Goal: Task Accomplishment & Management: Use online tool/utility

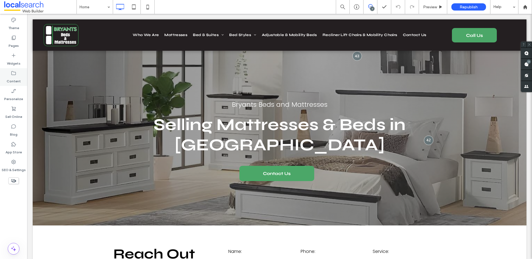
click at [14, 77] on label "Content" at bounding box center [14, 80] width 14 height 8
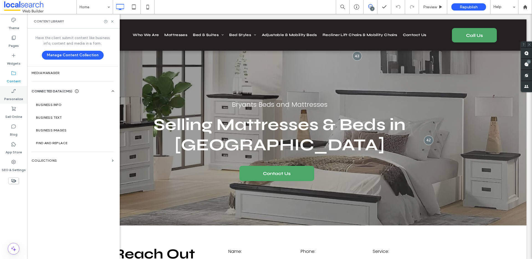
click at [13, 94] on label "Personalize" at bounding box center [13, 98] width 19 height 8
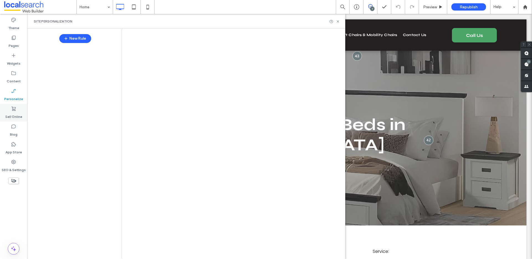
click at [14, 107] on icon at bounding box center [14, 109] width 6 height 6
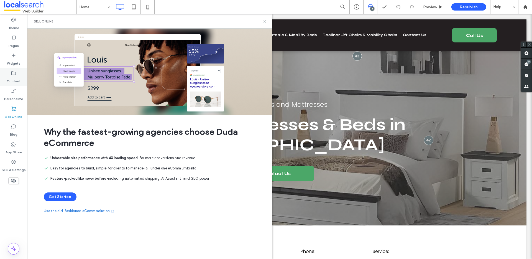
click at [11, 82] on label "Content" at bounding box center [14, 80] width 14 height 8
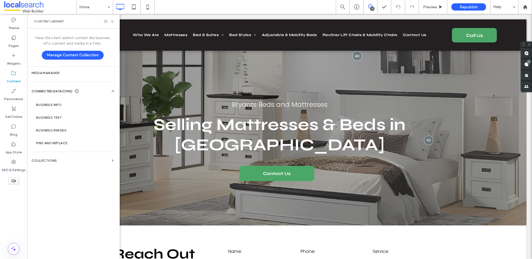
click at [50, 158] on li "Unbeatable site performance with 4X loading speed - for more conversions and re…" at bounding box center [150, 158] width 212 height 6
click at [63, 162] on label "Collections" at bounding box center [71, 160] width 78 height 4
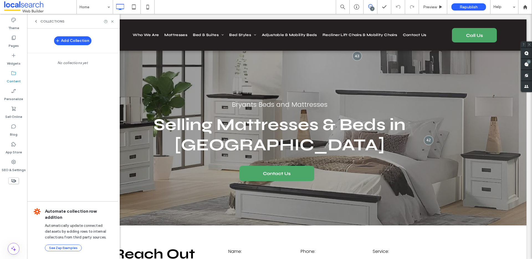
click at [32, 21] on div "Collections" at bounding box center [73, 21] width 93 height 15
click at [39, 21] on div "Collections" at bounding box center [49, 21] width 31 height 4
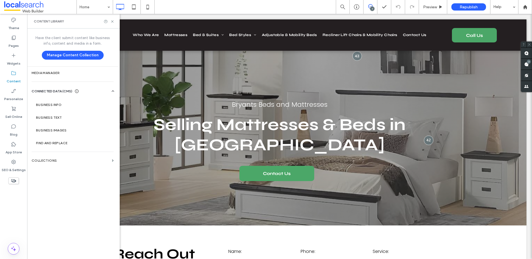
click at [203, 4] on div "Home 7 Preview Republish Help" at bounding box center [303, 7] width 455 height 14
click at [434, 7] on span "Preview" at bounding box center [430, 7] width 14 height 5
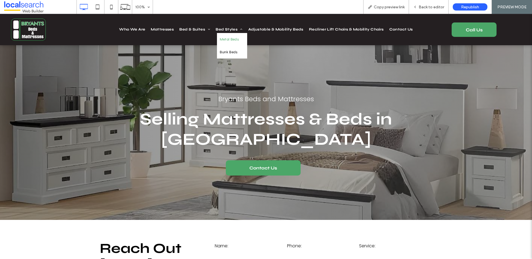
drag, startPoint x: 228, startPoint y: 38, endPoint x: 228, endPoint y: 52, distance: 14.1
click at [228, 38] on span "Metal Beds" at bounding box center [229, 39] width 19 height 7
click at [423, 8] on span "Back to editor" at bounding box center [431, 7] width 25 height 5
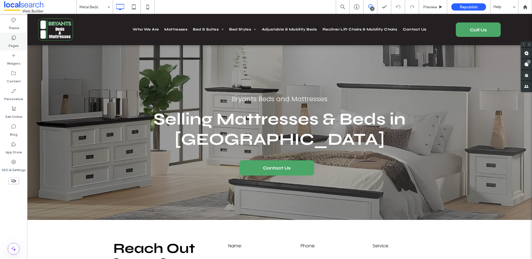
click at [12, 43] on label "Pages" at bounding box center [14, 44] width 10 height 8
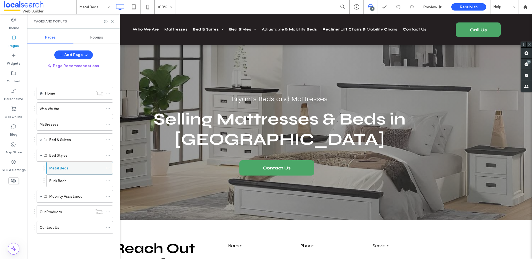
click at [107, 166] on icon at bounding box center [108, 168] width 4 height 4
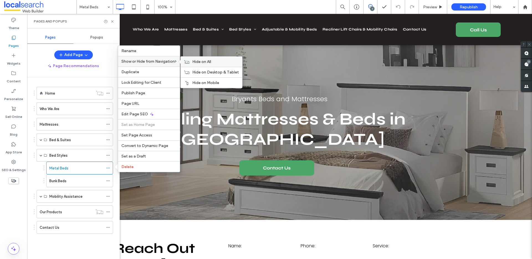
click at [206, 58] on div "Hide on All" at bounding box center [211, 62] width 61 height 10
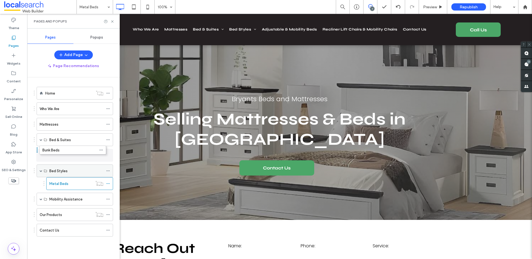
drag, startPoint x: 65, startPoint y: 181, endPoint x: 58, endPoint y: 150, distance: 32.2
click at [107, 170] on icon at bounding box center [108, 171] width 4 height 4
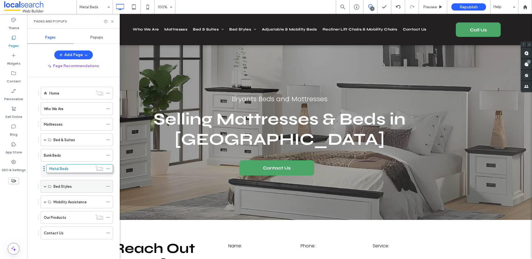
drag, startPoint x: 55, startPoint y: 175, endPoint x: 61, endPoint y: 166, distance: 11.1
click at [107, 186] on use at bounding box center [107, 186] width 3 height 1
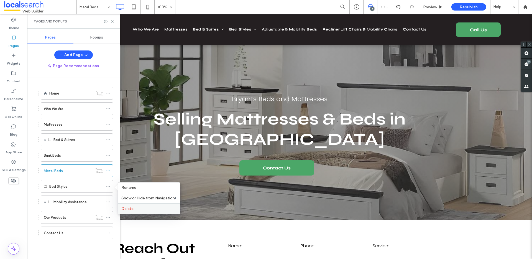
click at [134, 206] on label "Delete" at bounding box center [148, 208] width 55 height 5
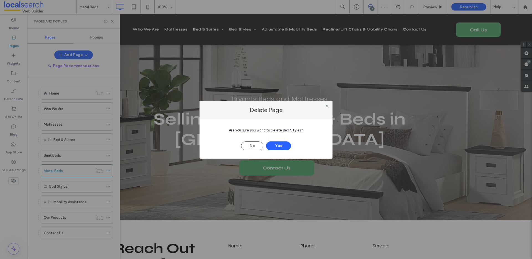
click at [292, 143] on div "No Yes" at bounding box center [266, 143] width 116 height 14
click at [283, 143] on button "Yes" at bounding box center [278, 145] width 25 height 9
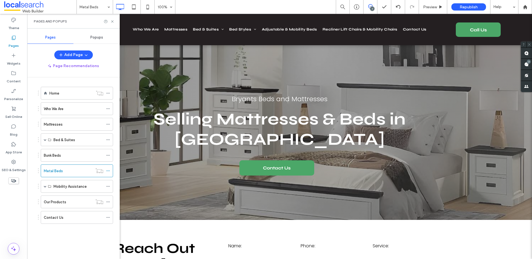
click at [252, 11] on div "Metal Beds 100% 7 Preview Republish Help" at bounding box center [303, 7] width 455 height 14
click at [113, 20] on use at bounding box center [112, 21] width 2 height 2
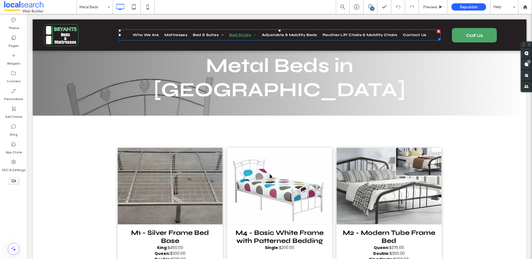
click at [191, 30] on nav "Who We Are Mattresses Bed & Suites King Beds & Suites Queen Beds & Suites Doubl…" at bounding box center [280, 34] width 322 height 11
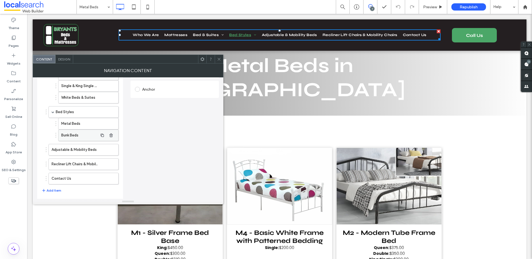
scroll to position [105, 0]
drag, startPoint x: 75, startPoint y: 129, endPoint x: 67, endPoint y: 102, distance: 28.6
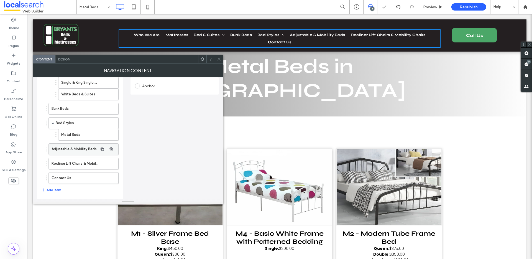
click at [110, 134] on icon "button" at bounding box center [111, 134] width 4 height 4
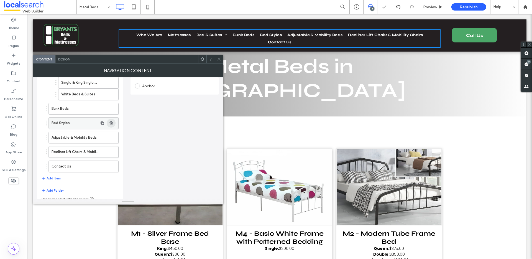
click at [113, 122] on icon "button" at bounding box center [111, 123] width 4 height 4
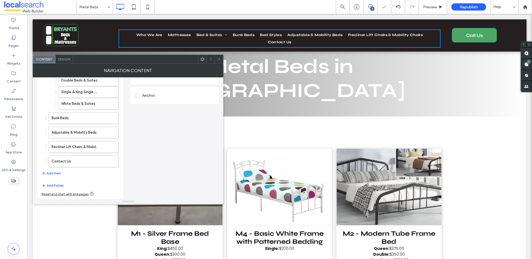
scroll to position [95, 0]
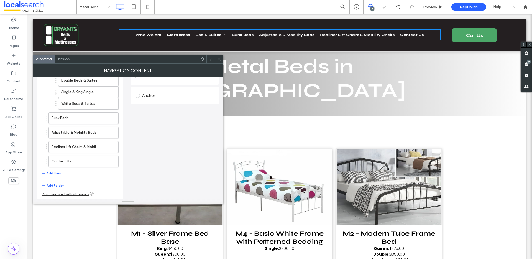
click at [218, 57] on icon at bounding box center [219, 59] width 4 height 4
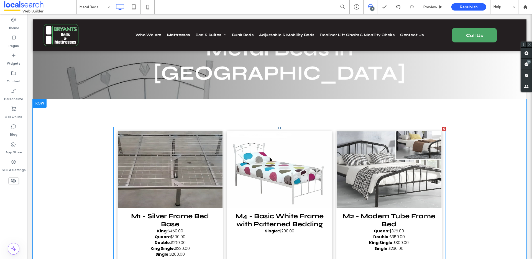
scroll to position [0, 0]
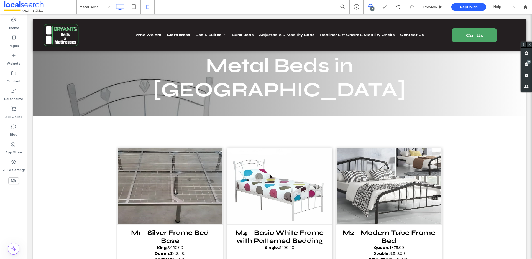
click at [144, 6] on icon at bounding box center [147, 6] width 11 height 11
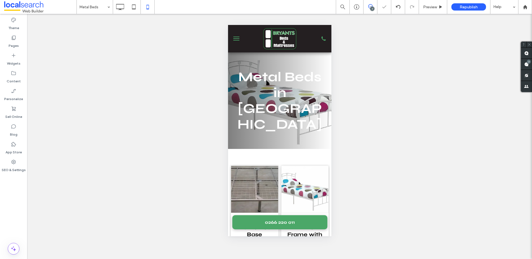
click at [239, 37] on button "menu" at bounding box center [235, 38] width 11 height 11
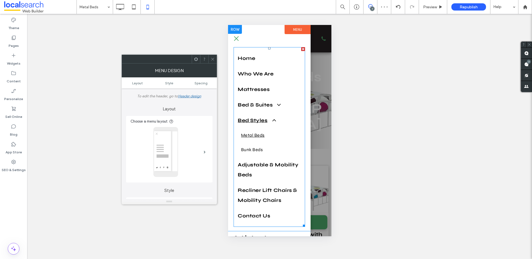
click at [275, 121] on span at bounding box center [271, 120] width 10 height 6
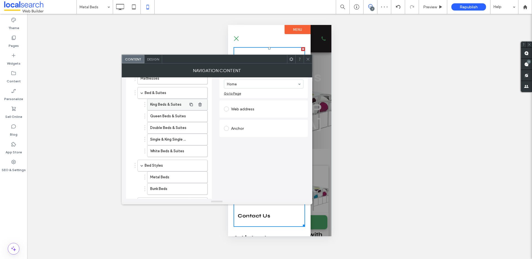
scroll to position [122, 0]
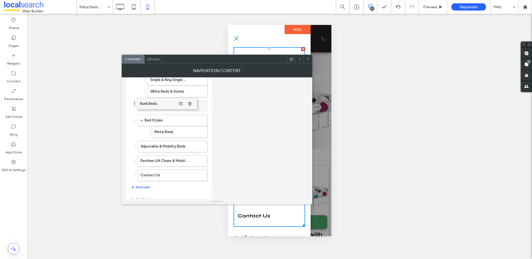
drag, startPoint x: 170, startPoint y: 127, endPoint x: 160, endPoint y: 98, distance: 30.1
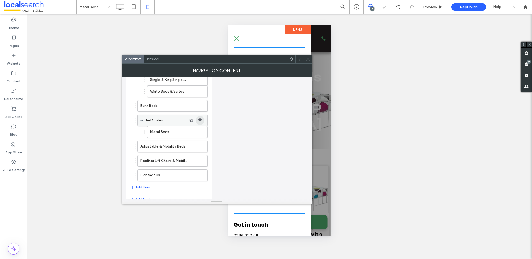
click at [201, 120] on icon "button" at bounding box center [200, 120] width 4 height 4
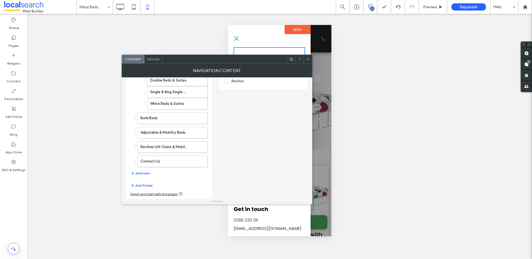
click at [307, 58] on icon at bounding box center [308, 59] width 4 height 4
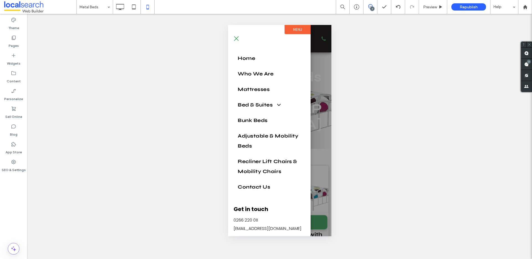
click at [237, 37] on span "menu" at bounding box center [236, 38] width 5 height 5
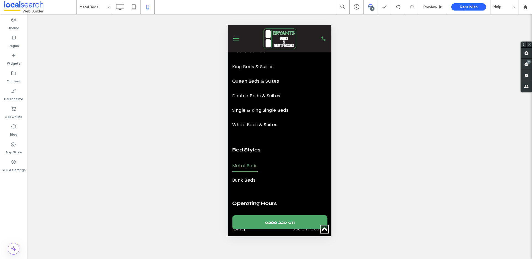
scroll to position [1812, 0]
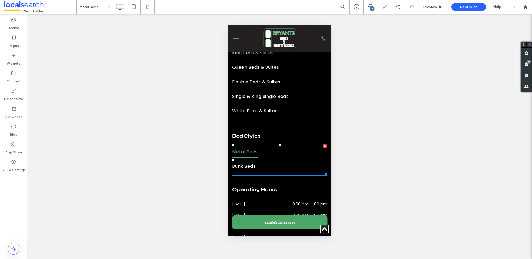
click at [267, 145] on link "Metal Beds" at bounding box center [279, 152] width 95 height 14
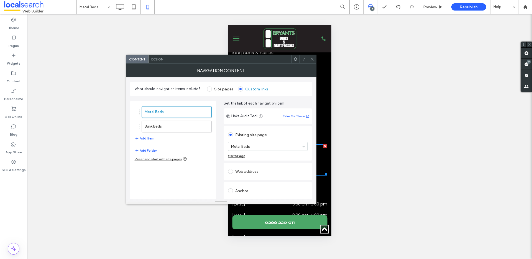
click at [312, 56] on span at bounding box center [312, 59] width 4 height 8
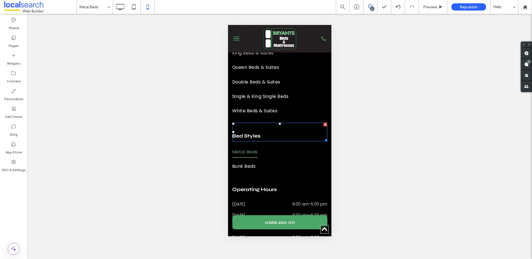
click at [248, 133] on strong "Bed Styles" at bounding box center [246, 136] width 28 height 6
type input "****"
type input "**"
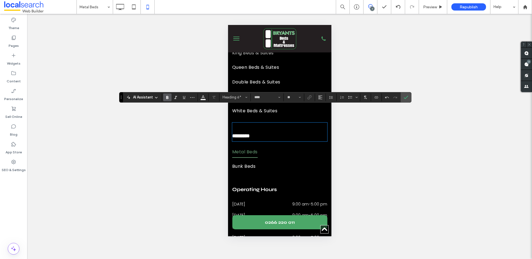
click at [242, 122] on div "*********" at bounding box center [279, 131] width 95 height 19
click at [231, 120] on div "Bed & Suites King Beds & Suites Queen Beds & Suites Double Beds & Suites Single…" at bounding box center [279, 98] width 103 height 154
click at [233, 133] on strong "*********" at bounding box center [240, 135] width 17 height 5
click at [254, 160] on span "Bunk Beds" at bounding box center [243, 166] width 23 height 12
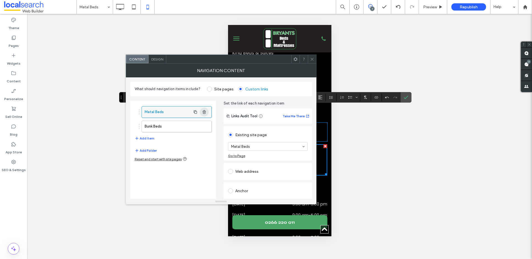
click at [204, 111] on use "button" at bounding box center [203, 112] width 3 height 4
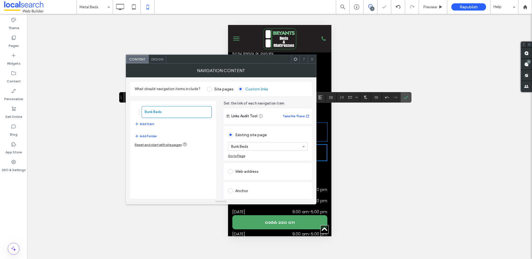
click at [311, 60] on icon at bounding box center [312, 59] width 4 height 4
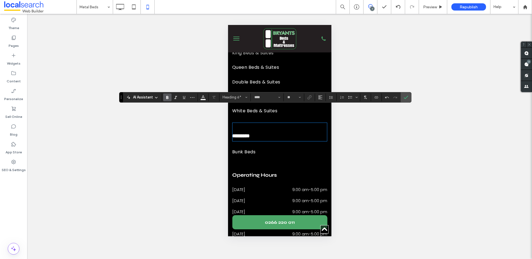
click at [249, 133] on strong "*********" at bounding box center [240, 135] width 17 height 5
click at [261, 131] on h6 "*********" at bounding box center [279, 136] width 95 height 10
click at [310, 95] on use "Link" at bounding box center [309, 97] width 4 height 4
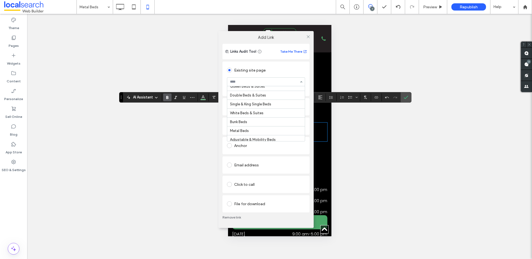
scroll to position [45, 0]
click at [307, 37] on icon at bounding box center [308, 37] width 4 height 4
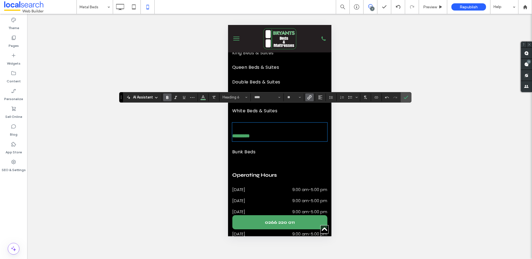
click at [406, 95] on icon "Confirm" at bounding box center [406, 97] width 4 height 4
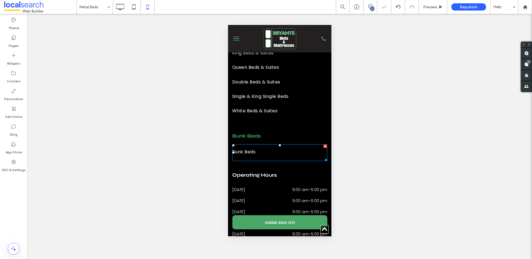
click at [323, 144] on div at bounding box center [325, 146] width 4 height 4
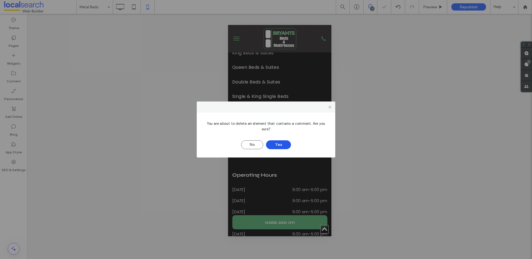
click at [268, 148] on button "Yes" at bounding box center [278, 144] width 25 height 9
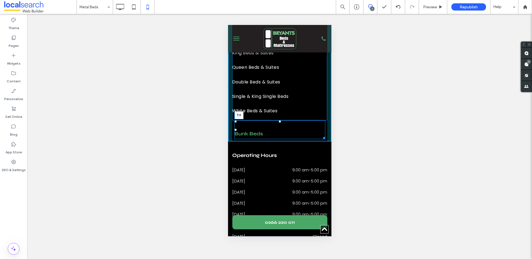
click at [278, 120] on div at bounding box center [279, 121] width 2 height 2
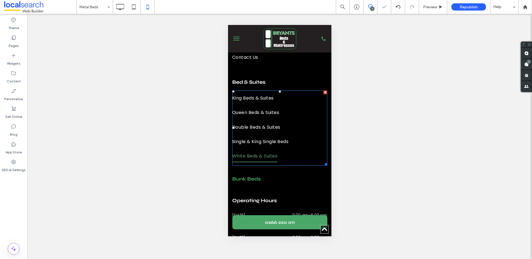
scroll to position [1789, 0]
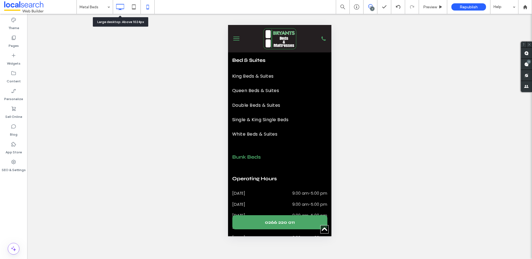
click at [123, 10] on icon at bounding box center [119, 6] width 11 height 11
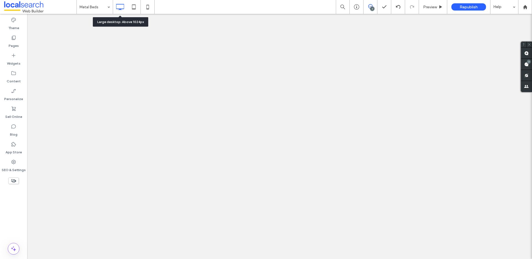
scroll to position [0, 0]
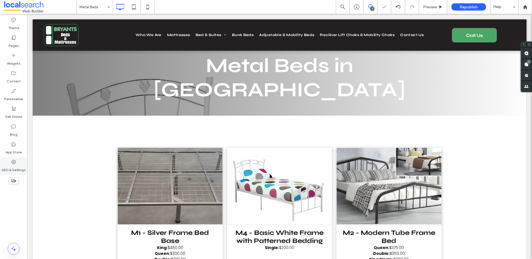
click at [12, 164] on icon at bounding box center [14, 162] width 6 height 6
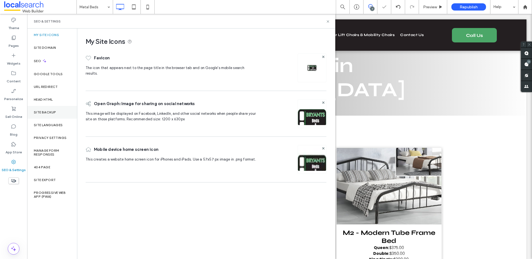
click at [49, 112] on label "Site Backup" at bounding box center [45, 112] width 22 height 4
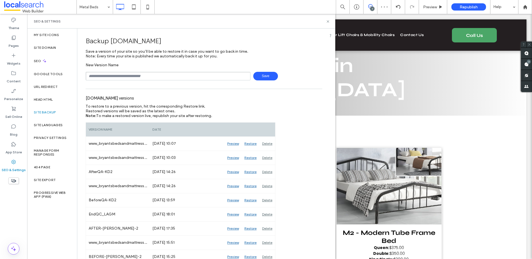
click at [117, 73] on input "text" at bounding box center [168, 76] width 165 height 9
type input "**********"
click at [262, 73] on span "Save" at bounding box center [265, 76] width 25 height 9
click at [328, 22] on icon at bounding box center [328, 21] width 4 height 4
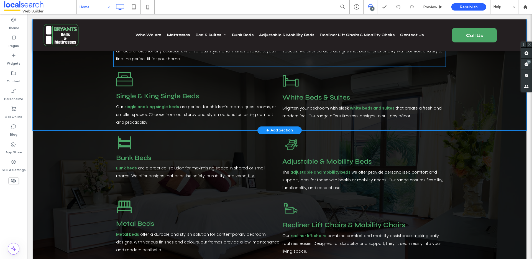
scroll to position [453, 0]
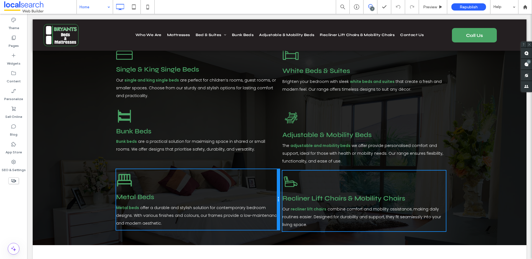
drag, startPoint x: 277, startPoint y: 165, endPoint x: 283, endPoint y: 166, distance: 6.5
click at [283, 170] on div "Metal Beds Icon Metal Beds Metal beds offer a durable and stylish solution for …" at bounding box center [279, 200] width 332 height 61
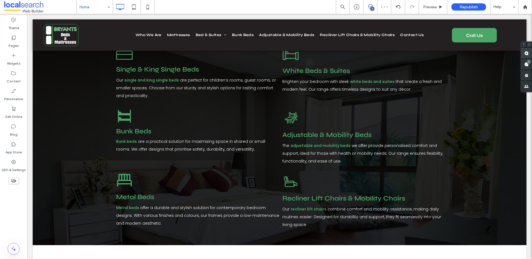
click at [523, 53] on span at bounding box center [526, 53] width 11 height 11
click at [183, 193] on h3 "Metal Beds" at bounding box center [162, 197] width 93 height 8
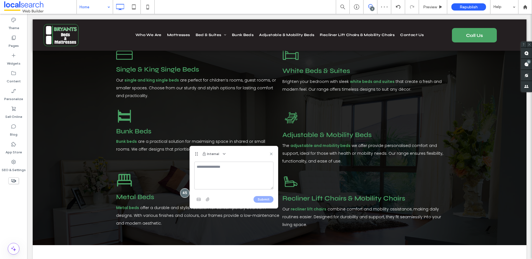
click at [219, 172] on textarea at bounding box center [233, 175] width 79 height 28
type textarea "*"
type textarea "**********"
click at [265, 200] on button "Submit" at bounding box center [263, 199] width 20 height 7
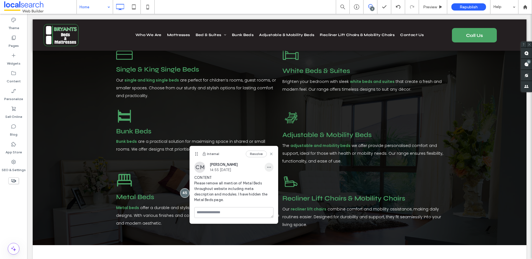
click at [269, 169] on icon "button" at bounding box center [269, 167] width 4 height 4
click at [271, 179] on span "Edit" at bounding box center [272, 182] width 7 height 6
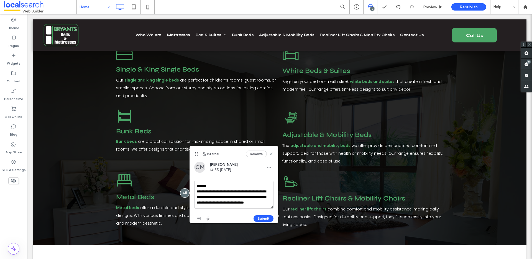
click at [231, 184] on textarea "**********" at bounding box center [233, 195] width 79 height 28
click at [240, 186] on textarea "**********" at bounding box center [233, 195] width 79 height 28
click at [196, 191] on textarea "**********" at bounding box center [233, 195] width 79 height 28
type textarea "**********"
click at [262, 218] on button "Submit" at bounding box center [263, 218] width 20 height 7
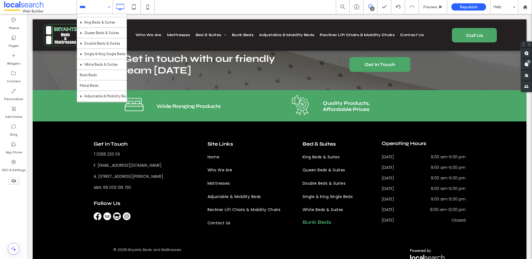
scroll to position [58, 0]
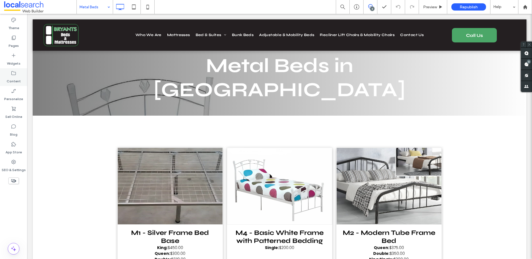
click at [12, 77] on label "Content" at bounding box center [14, 80] width 14 height 8
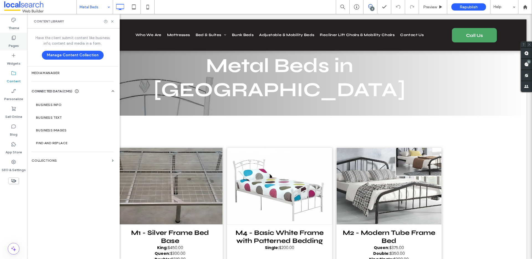
click at [18, 41] on div "Pages" at bounding box center [13, 42] width 27 height 18
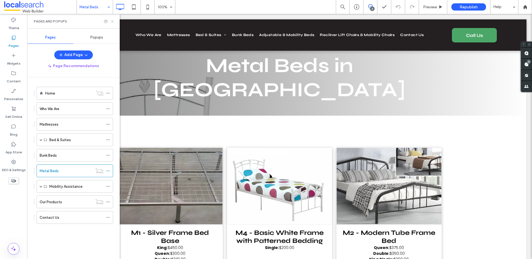
click at [112, 23] on icon at bounding box center [112, 21] width 4 height 4
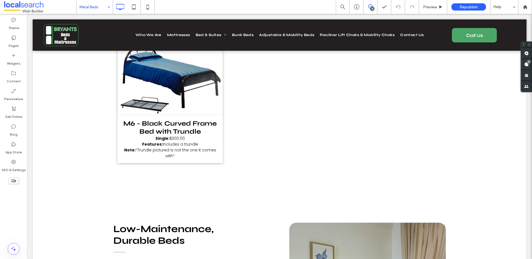
scroll to position [506, 0]
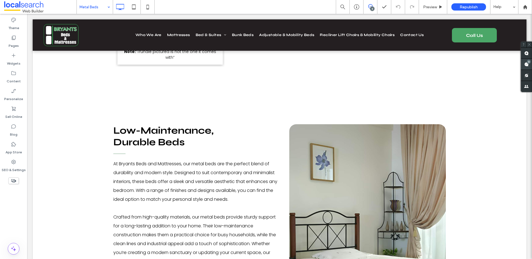
click at [526, 64] on use at bounding box center [526, 64] width 4 height 4
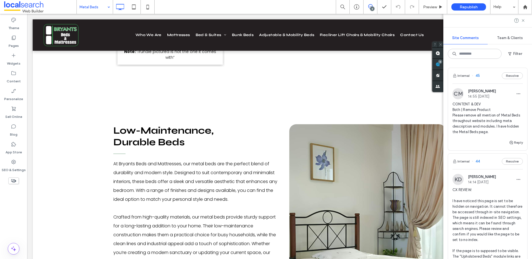
click at [275, 9] on div "Metal Beds 8 Preview Republish Help" at bounding box center [303, 7] width 455 height 14
drag, startPoint x: 524, startPoint y: 21, endPoint x: 387, endPoint y: 17, distance: 137.1
click at [524, 21] on icon at bounding box center [523, 20] width 4 height 4
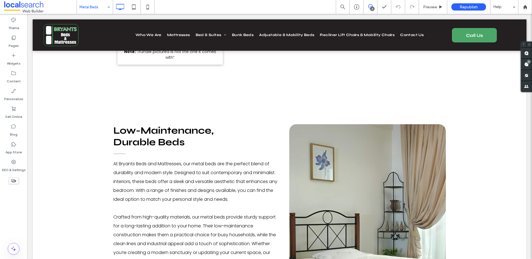
scroll to position [312, 0]
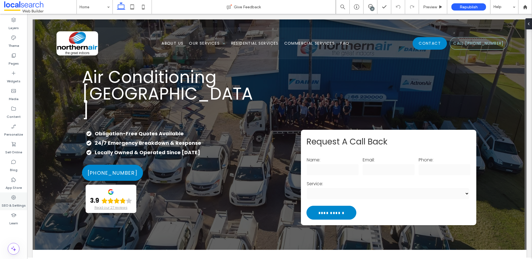
click at [12, 198] on icon at bounding box center [14, 197] width 6 height 6
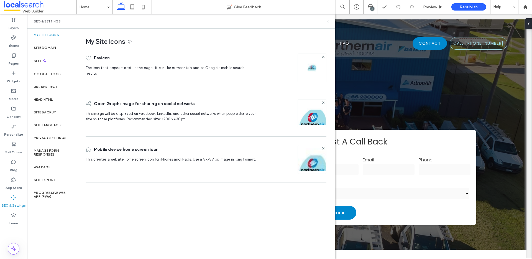
click at [304, 67] on div at bounding box center [311, 67] width 29 height 29
click at [308, 70] on img at bounding box center [311, 67] width 9 height 9
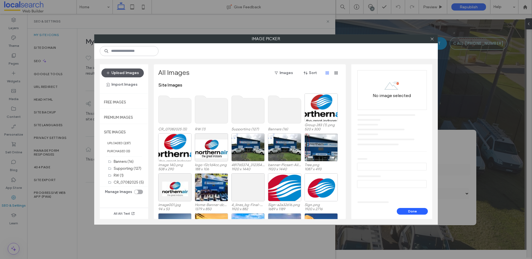
click at [129, 73] on button "Upload Images" at bounding box center [122, 72] width 42 height 9
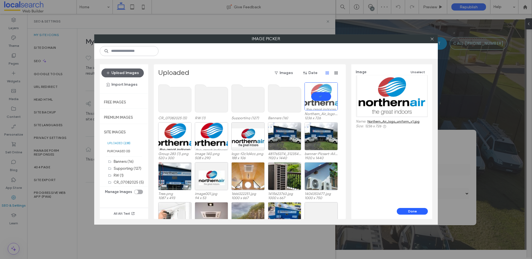
click at [411, 214] on div "Done" at bounding box center [391, 213] width 81 height 11
click at [410, 210] on button "Done" at bounding box center [412, 211] width 31 height 7
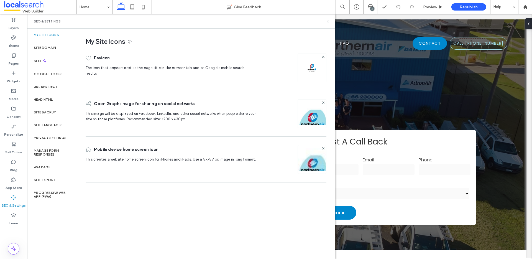
click at [328, 21] on use at bounding box center [328, 21] width 2 height 2
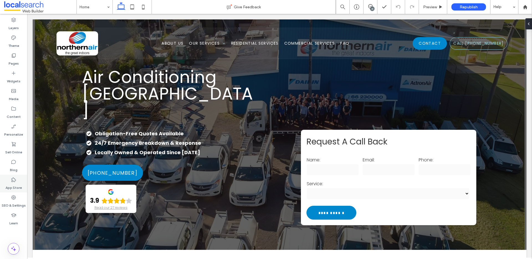
click at [11, 179] on icon at bounding box center [14, 180] width 6 height 6
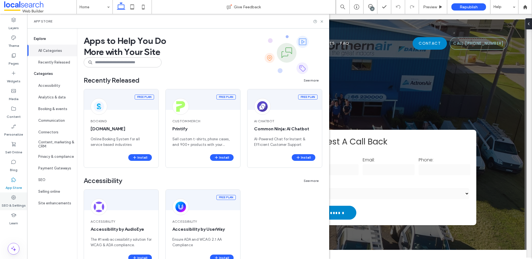
click at [11, 195] on icon at bounding box center [14, 197] width 6 height 6
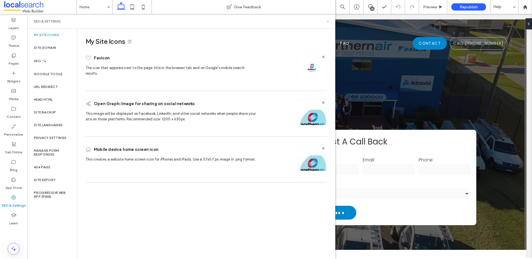
click at [327, 20] on use at bounding box center [328, 21] width 2 height 2
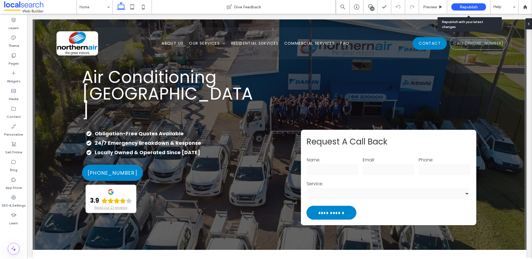
click at [468, 6] on span "Republish" at bounding box center [469, 7] width 18 height 5
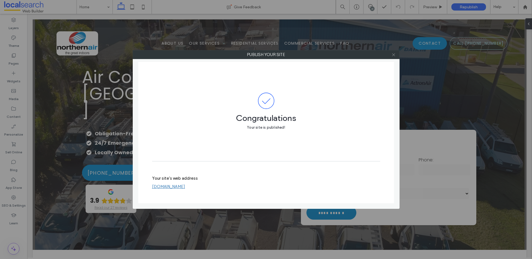
click at [395, 55] on icon at bounding box center [393, 55] width 4 height 4
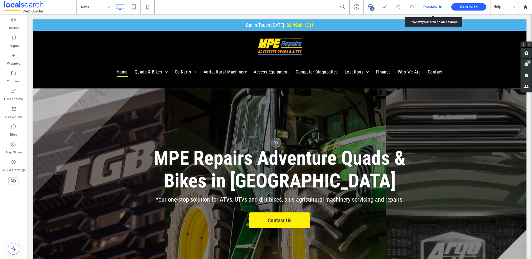
click at [435, 6] on span "Preview" at bounding box center [430, 7] width 14 height 5
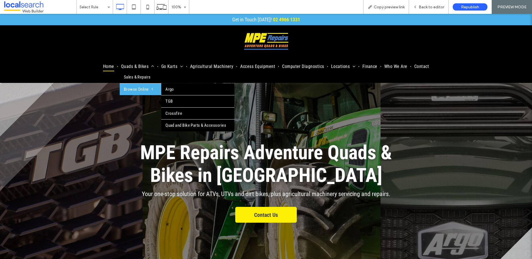
click at [144, 89] on span "Browse Online" at bounding box center [138, 89] width 29 height 6
click at [143, 88] on span "Browse Online" at bounding box center [138, 89] width 29 height 6
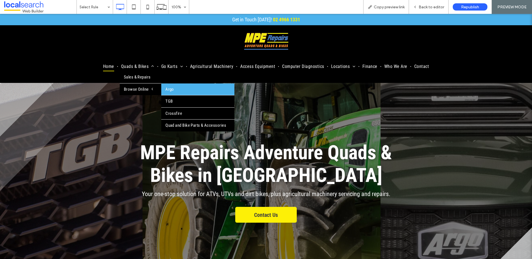
click at [181, 89] on link "Argo" at bounding box center [197, 89] width 73 height 12
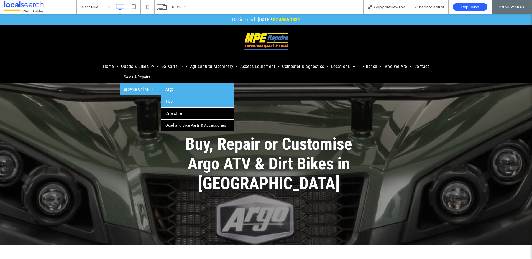
click at [184, 99] on link "TGB" at bounding box center [197, 101] width 73 height 12
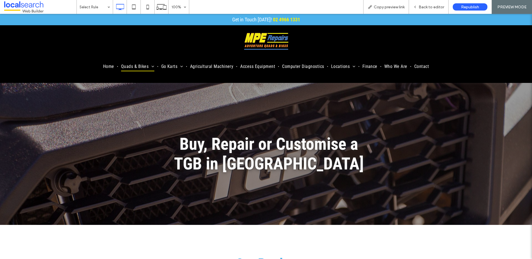
click at [254, 3] on div "Select Rule 100% Copy preview link Back to editor Republish PREVIEW MODE" at bounding box center [303, 7] width 455 height 14
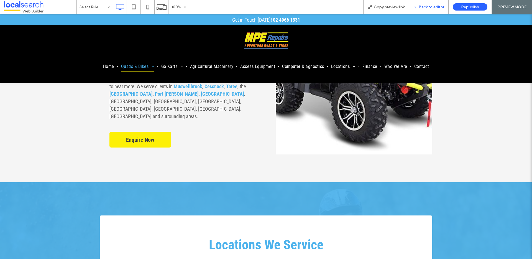
scroll to position [541, 0]
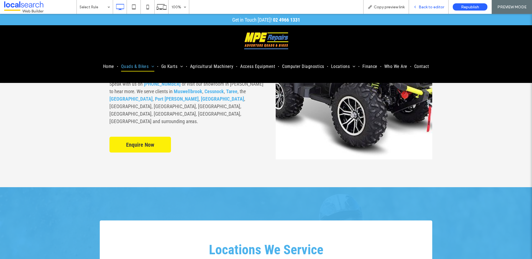
click at [431, 7] on span "Back to editor" at bounding box center [431, 7] width 25 height 5
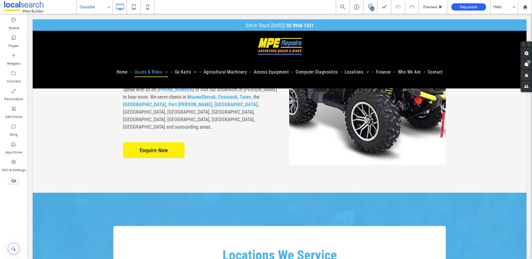
click at [90, 7] on input at bounding box center [93, 7] width 28 height 14
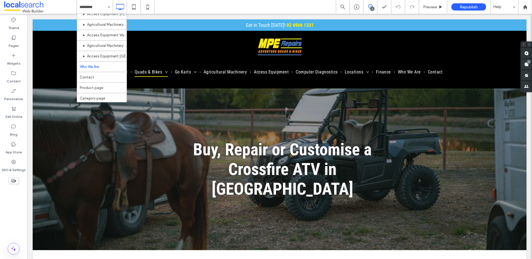
scroll to position [471, 0]
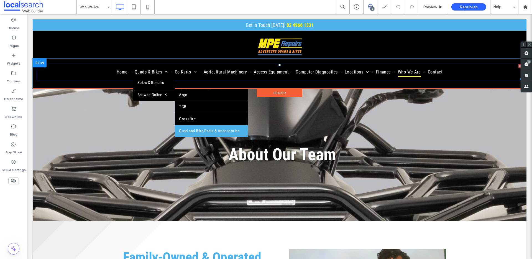
click at [187, 127] on link "Quad and Bike Parts & Accessories" at bounding box center [211, 131] width 73 height 12
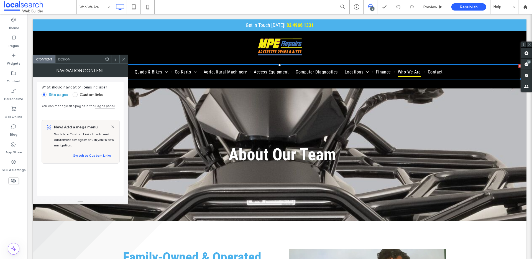
click at [124, 60] on icon at bounding box center [124, 59] width 4 height 4
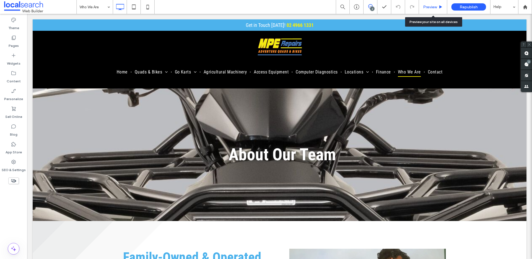
click at [431, 3] on div "Preview" at bounding box center [433, 7] width 28 height 14
click at [426, 11] on div "Preview" at bounding box center [433, 7] width 28 height 14
click at [432, 0] on div "Preview" at bounding box center [433, 7] width 28 height 14
click at [432, 6] on span "Preview" at bounding box center [430, 7] width 14 height 5
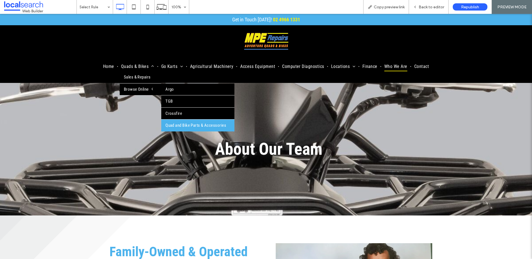
click at [178, 123] on link "Quad and Bike Parts & Accessories" at bounding box center [197, 125] width 73 height 12
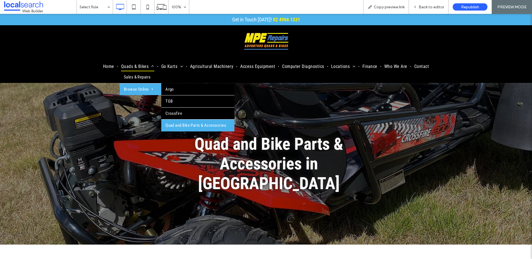
click at [134, 86] on span "Browse Online" at bounding box center [138, 89] width 29 height 6
click at [181, 89] on link "Argo" at bounding box center [197, 89] width 73 height 12
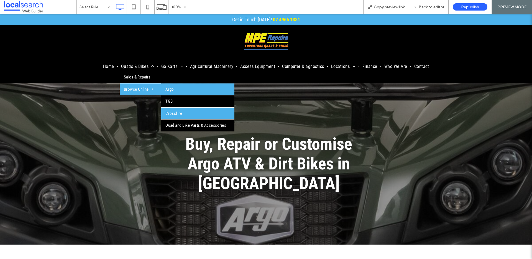
click at [183, 109] on link "Crossfire" at bounding box center [197, 113] width 73 height 12
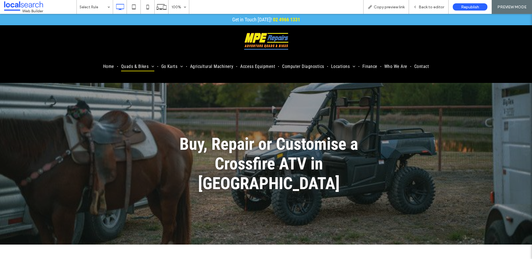
click at [185, 73] on nav "Home Quads & Bikes Sales & Repairs Browse Online Argo TGB Crossfire Quad and Bi…" at bounding box center [265, 66] width 523 height 16
click at [274, 126] on div "Buy, Repair or Customise a Crossfire ATV in [GEOGRAPHIC_DATA] Click To Paste Ro…" at bounding box center [266, 163] width 532 height 161
click at [228, 6] on div "Select Rule 100% Copy preview link Back to editor Republish PREVIEW MODE" at bounding box center [303, 7] width 455 height 14
click at [442, 6] on span "Back to editor" at bounding box center [431, 7] width 25 height 5
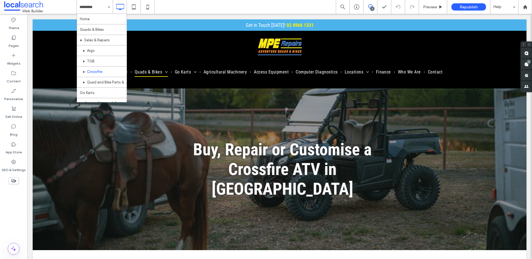
click at [183, 10] on div "Home Quads & Bikes Sales & Repairs Argo TGB Crossfire Quad and Bike Parts & Acc…" at bounding box center [303, 7] width 455 height 14
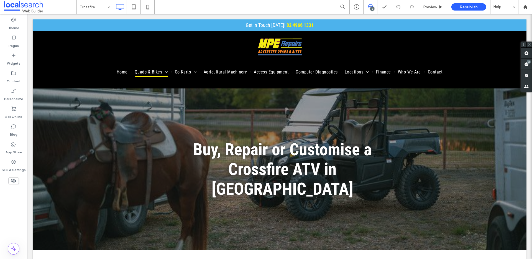
click at [188, 10] on div "Crossfire 2 Preview Republish Help" at bounding box center [303, 7] width 455 height 14
click at [15, 41] on label "Pages" at bounding box center [14, 44] width 10 height 8
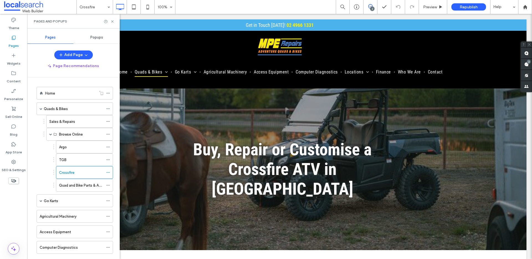
click at [96, 39] on span "Popups" at bounding box center [96, 37] width 13 height 4
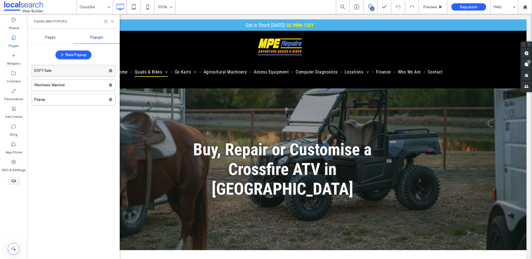
click at [70, 72] on label "EOFY Sale" at bounding box center [71, 70] width 74 height 11
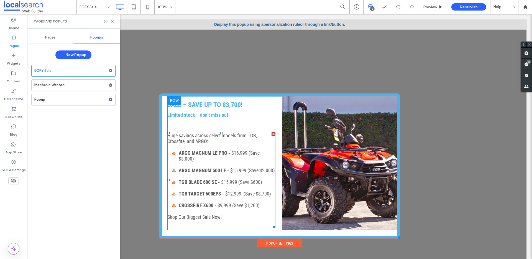
click at [214, 161] on p at bounding box center [221, 164] width 108 height 6
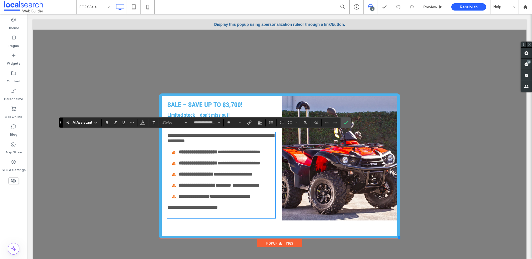
click at [216, 152] on strong "**********" at bounding box center [198, 151] width 39 height 5
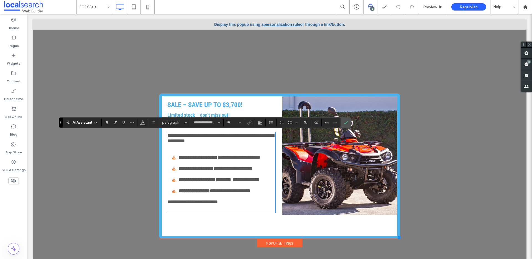
click at [192, 147] on p at bounding box center [221, 148] width 108 height 11
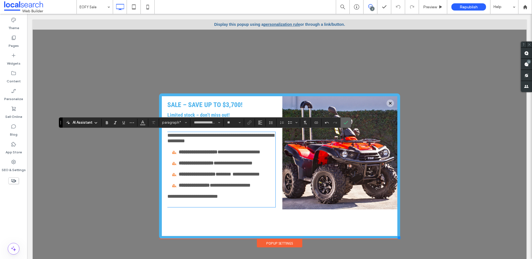
click at [342, 123] on label "Confirm" at bounding box center [346, 122] width 8 height 10
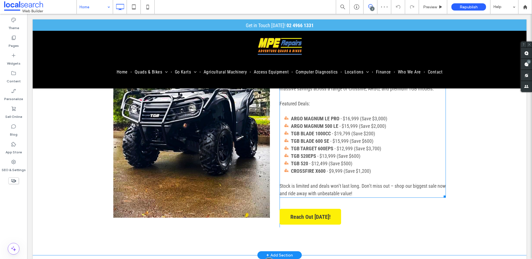
click at [345, 139] on span "- $15,999 (Save $600)" at bounding box center [351, 141] width 43 height 6
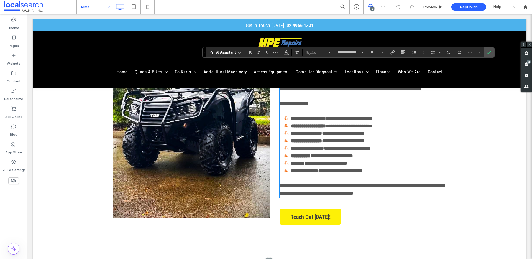
click at [326, 128] on strong "**********" at bounding box center [308, 125] width 35 height 5
drag, startPoint x: 389, startPoint y: 119, endPoint x: 271, endPoint y: 116, distance: 117.7
click at [271, 116] on div "**********" at bounding box center [279, 122] width 332 height 211
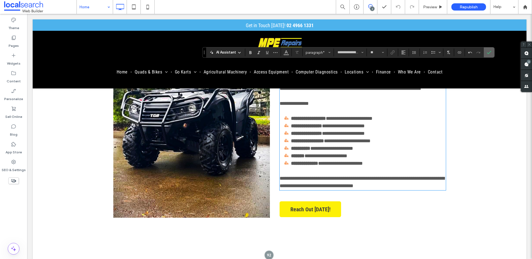
click at [487, 53] on icon "Confirm" at bounding box center [489, 52] width 4 height 4
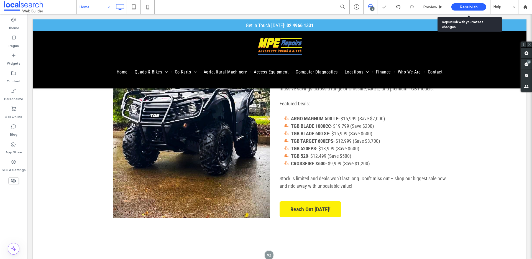
click at [475, 6] on span "Republish" at bounding box center [469, 7] width 18 height 5
